Goal: Navigation & Orientation: Find specific page/section

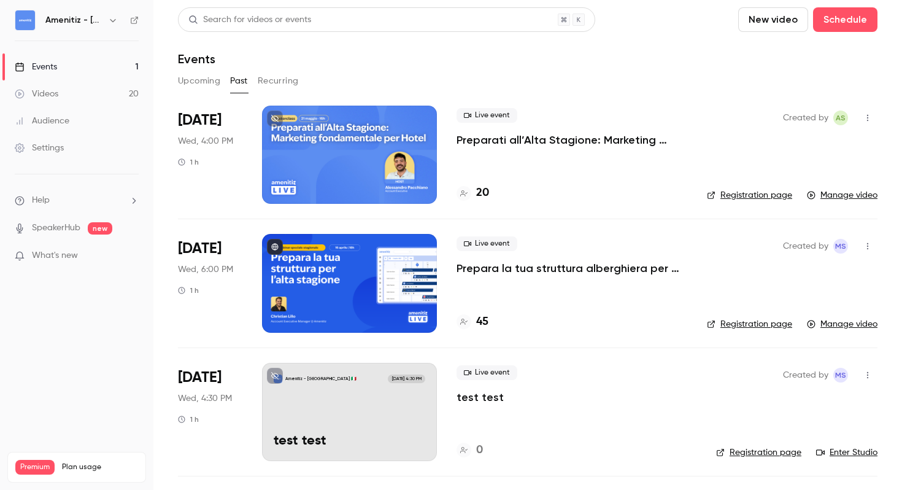
click at [485, 191] on h4 "20" at bounding box center [482, 193] width 13 height 17
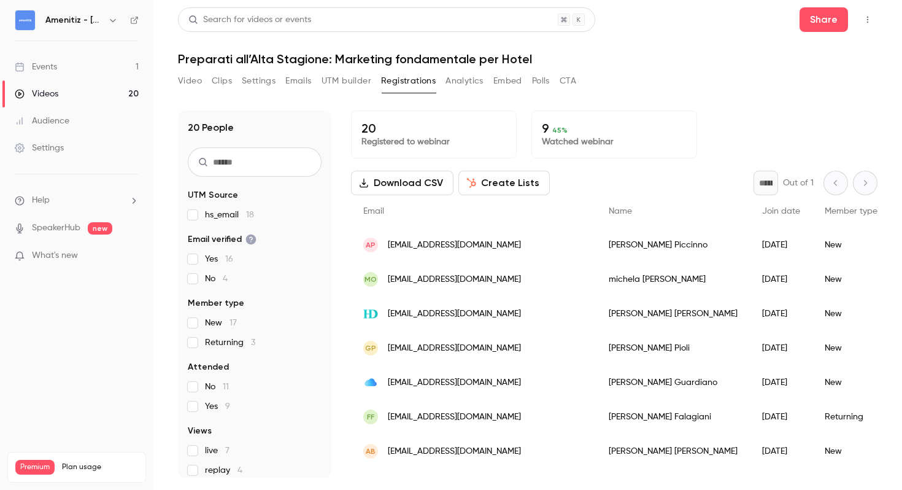
click at [87, 28] on div "Amenitiz - [GEOGRAPHIC_DATA] 🇮🇹" at bounding box center [77, 20] width 124 height 21
click at [112, 20] on icon "button" at bounding box center [113, 20] width 10 height 10
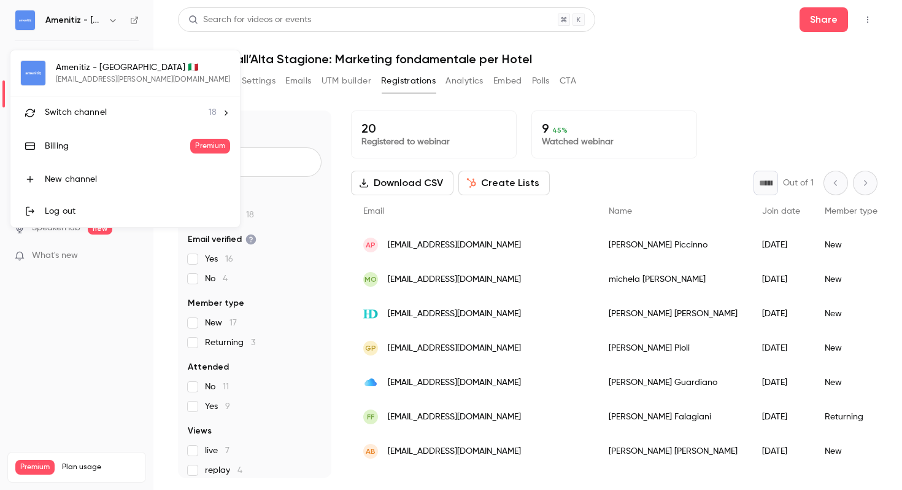
click at [164, 119] on li "Switch channel 18" at bounding box center [124, 112] width 229 height 33
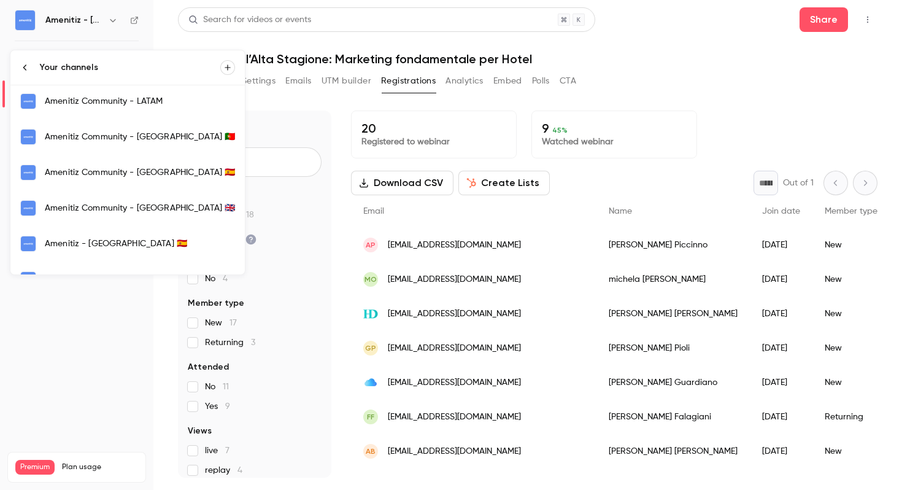
scroll to position [145, 0]
click at [148, 226] on link "Amenitiz - [GEOGRAPHIC_DATA] 🇪🇸" at bounding box center [127, 243] width 234 height 36
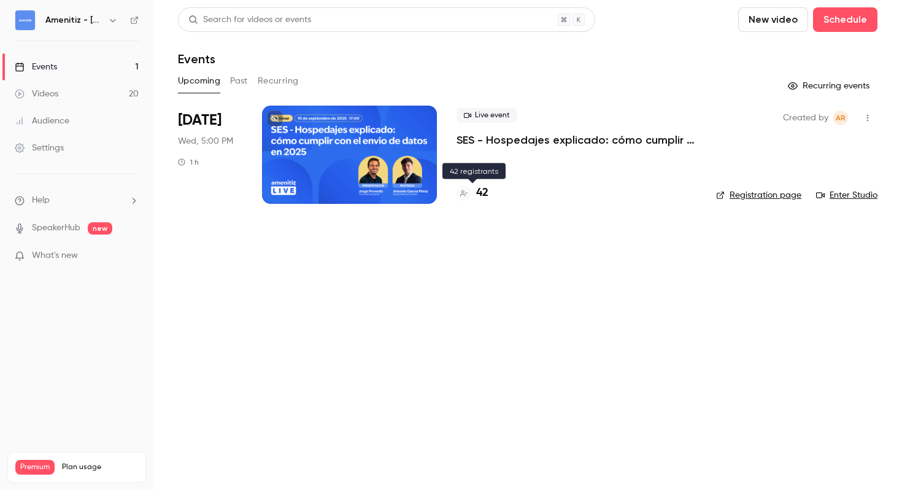
click at [484, 193] on h4 "42" at bounding box center [482, 193] width 12 height 17
